Goal: Go to known website: Go to known website

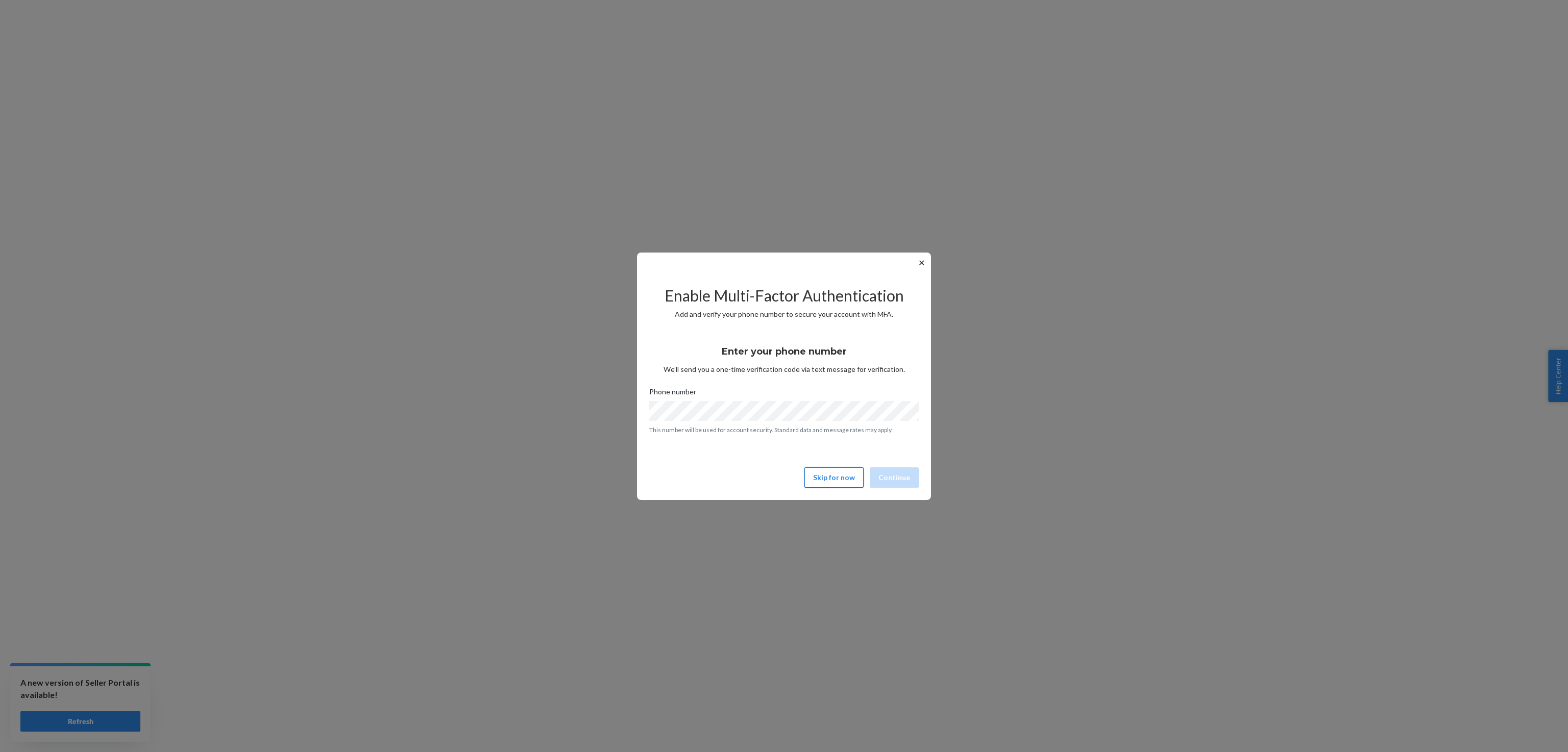
click at [839, 477] on button "Skip for now" at bounding box center [834, 477] width 59 height 20
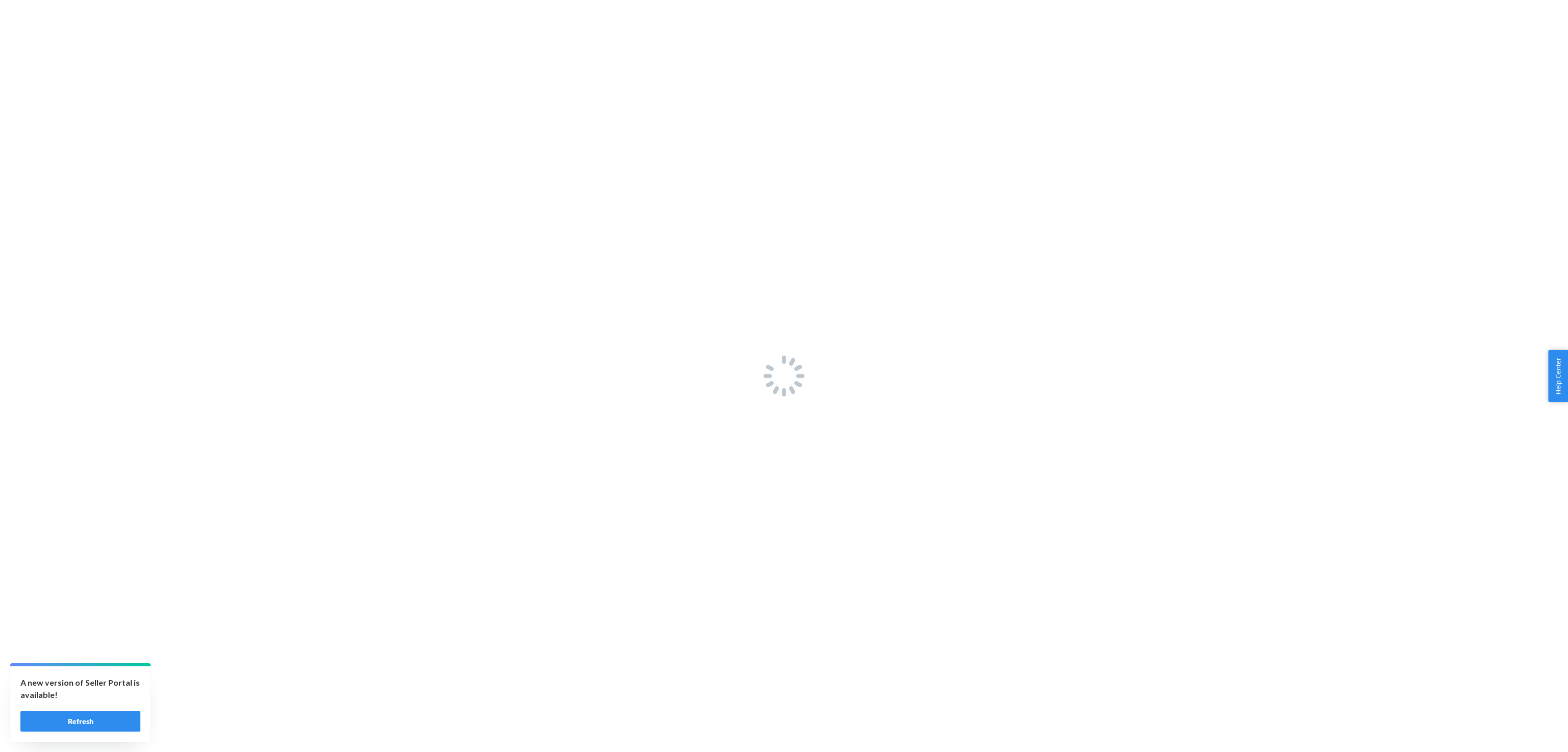
click at [120, 725] on button "Refresh" at bounding box center [80, 722] width 120 height 20
